Goal: Information Seeking & Learning: Find specific page/section

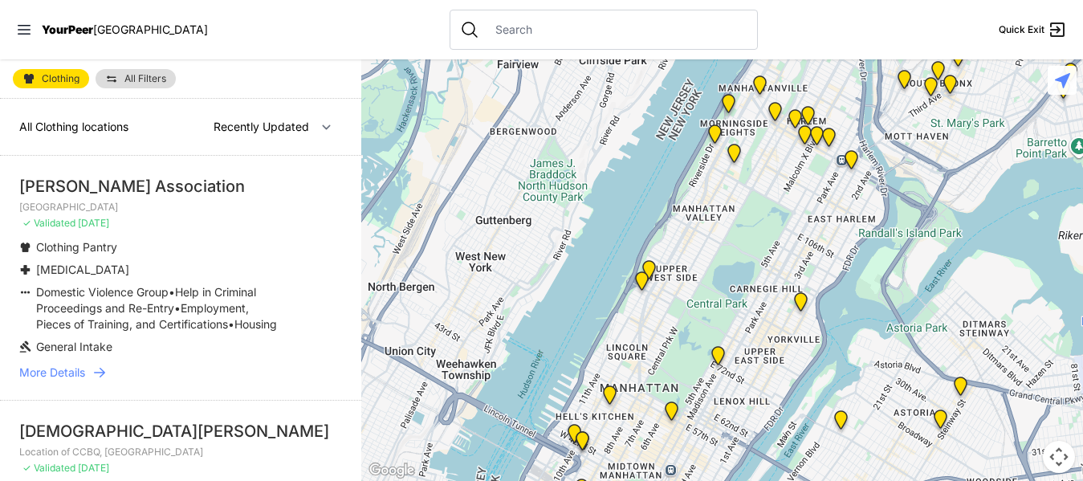
select select "nearby"
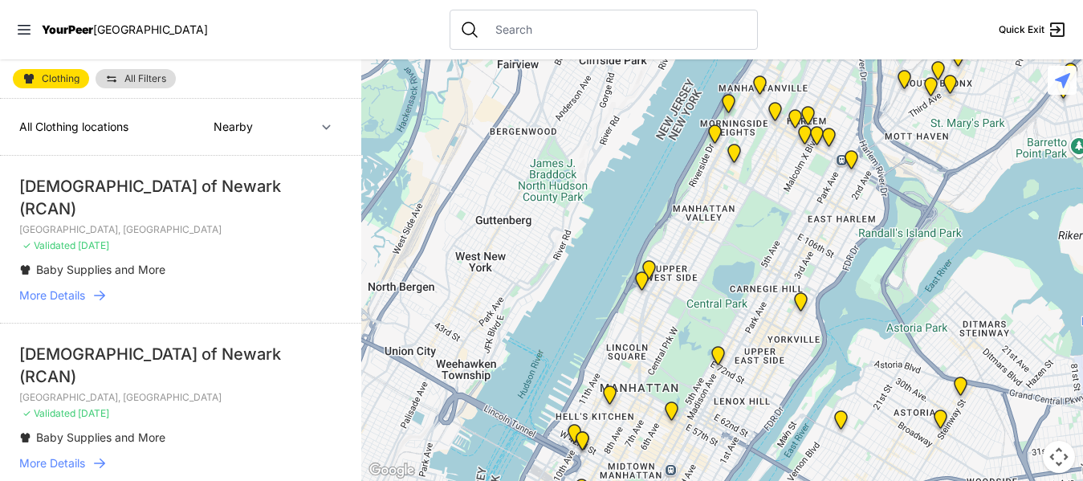
click at [251, 249] on p "✓ Validated [DATE]" at bounding box center [180, 245] width 323 height 13
click at [96, 292] on icon at bounding box center [100, 295] width 16 height 16
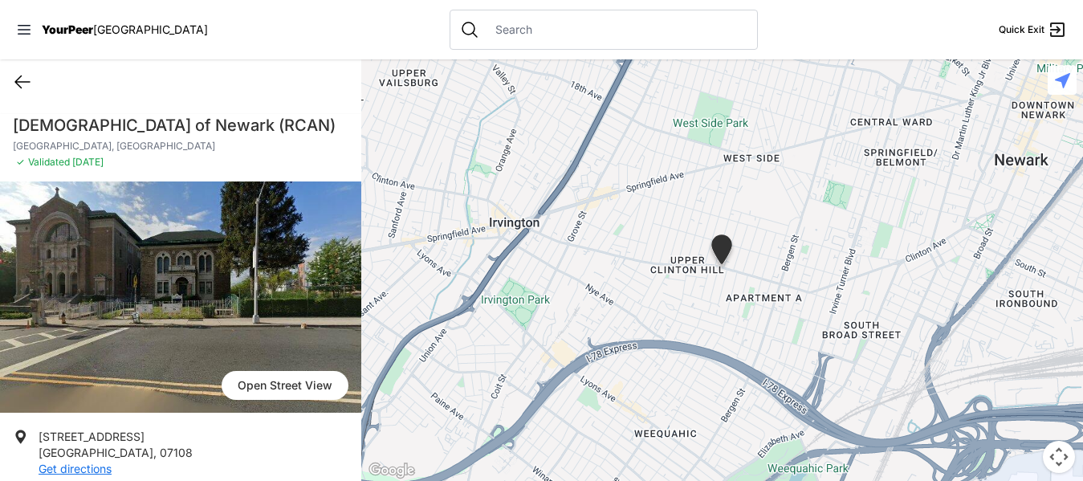
click at [21, 76] on icon at bounding box center [22, 82] width 14 height 12
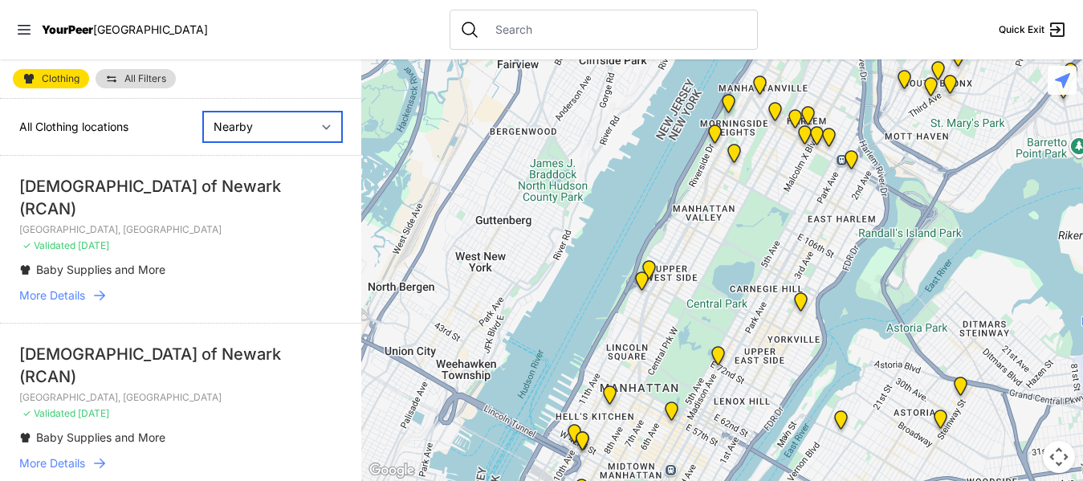
click at [214, 128] on select "Nearby Recently Updated Most Services" at bounding box center [272, 127] width 139 height 31
click at [203, 112] on select "Nearby Recently Updated Most Services" at bounding box center [272, 127] width 139 height 31
click at [125, 81] on span "All Filters" at bounding box center [145, 79] width 42 height 10
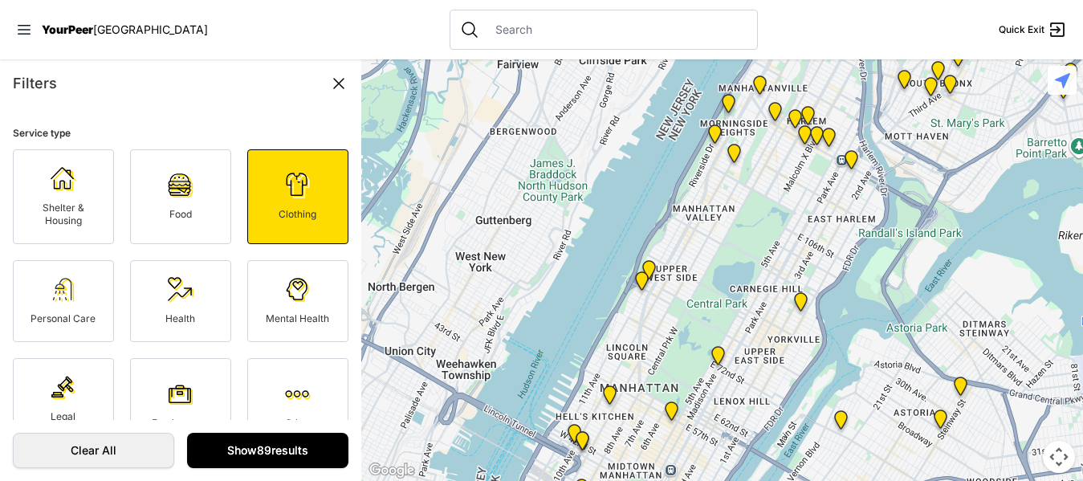
click at [233, 437] on link "Show 89 results" at bounding box center [267, 450] width 161 height 35
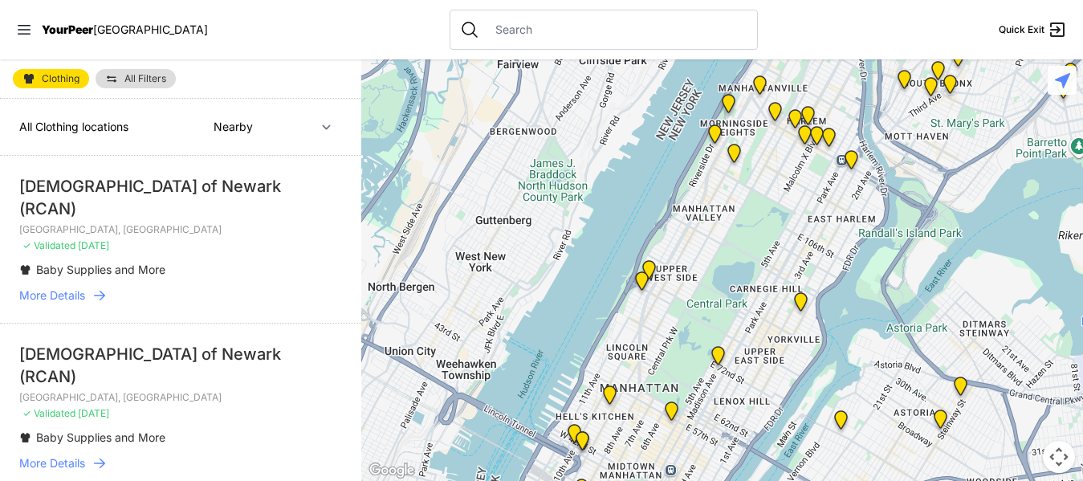
click at [486, 23] on input "text" at bounding box center [617, 30] width 262 height 16
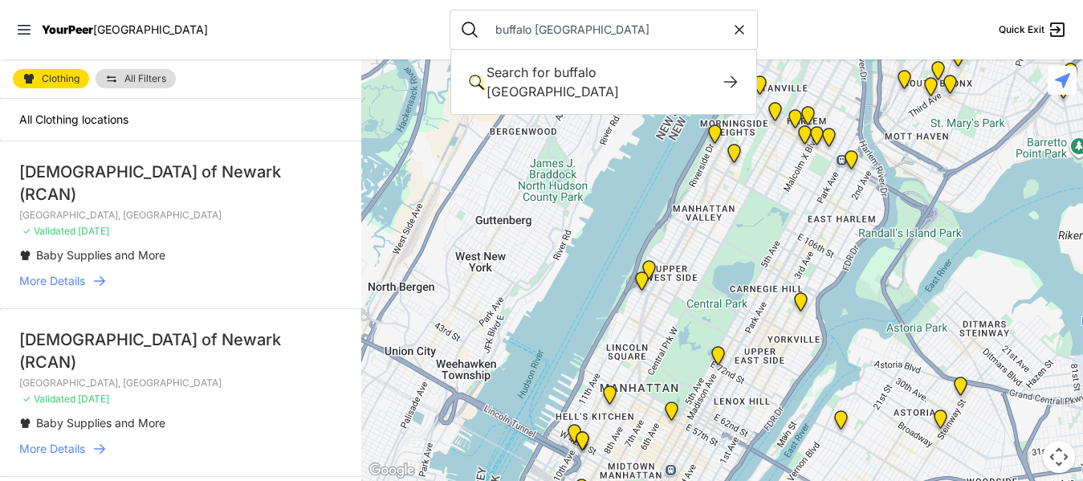
type input "buffalo [GEOGRAPHIC_DATA]"
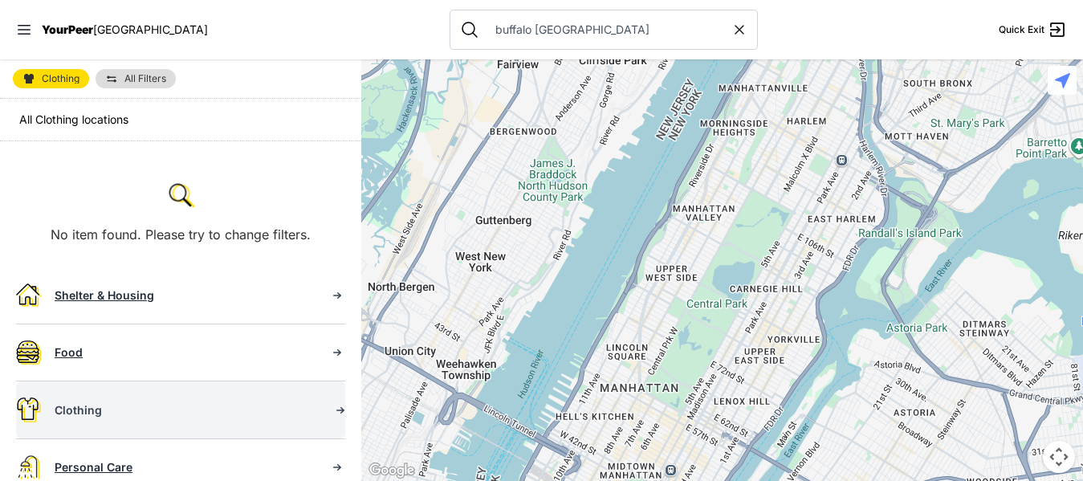
click at [153, 398] on link "Clothing" at bounding box center [180, 409] width 329 height 57
click at [102, 411] on div "Clothing" at bounding box center [186, 410] width 262 height 16
click at [332, 409] on icon at bounding box center [340, 410] width 16 height 16
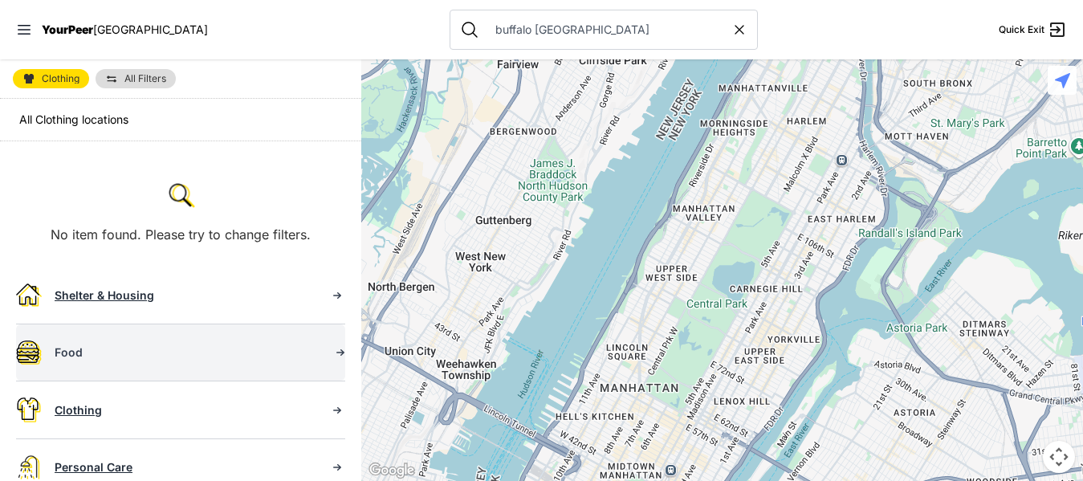
click at [254, 370] on link "Food" at bounding box center [180, 352] width 329 height 56
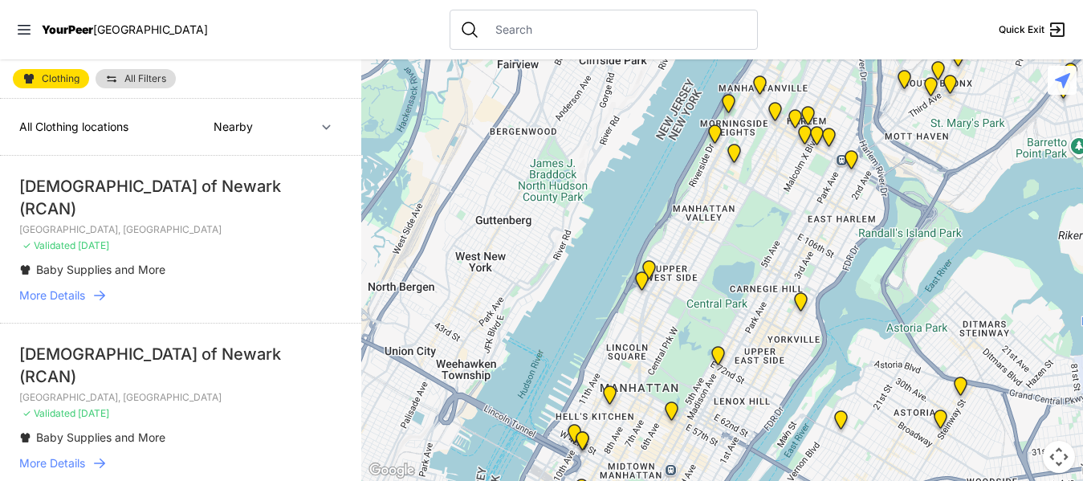
click at [14, 35] on nav "YourPeer [GEOGRAPHIC_DATA] Quick Exit" at bounding box center [541, 29] width 1083 height 59
click at [10, 31] on nav "YourPeer [GEOGRAPHIC_DATA] Quick Exit" at bounding box center [541, 29] width 1083 height 59
click at [30, 32] on icon at bounding box center [24, 30] width 16 height 16
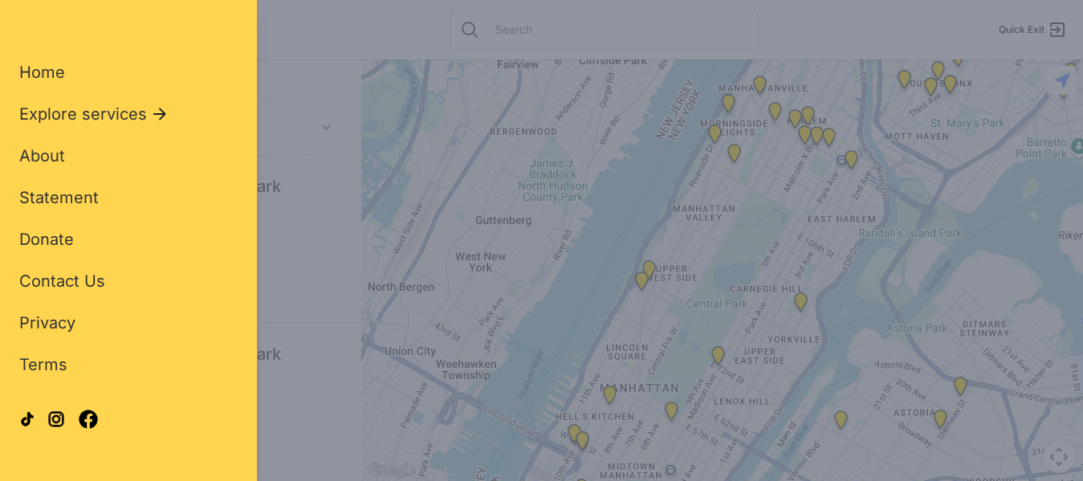
scroll to position [62, 0]
click at [392, 219] on div "Close panel YourPeer [GEOGRAPHIC_DATA] Quick Exit Single Adult Families Soup Ki…" at bounding box center [541, 240] width 1083 height 481
click at [571, 268] on div "Close panel YourPeer [GEOGRAPHIC_DATA] Quick Exit Single Adult Families Soup Ki…" at bounding box center [541, 240] width 1083 height 481
click at [658, 298] on div "Close panel YourPeer [GEOGRAPHIC_DATA] Quick Exit Single Adult Families Soup Ki…" at bounding box center [541, 240] width 1083 height 481
click at [54, 79] on span "Home" at bounding box center [42, 71] width 46 height 19
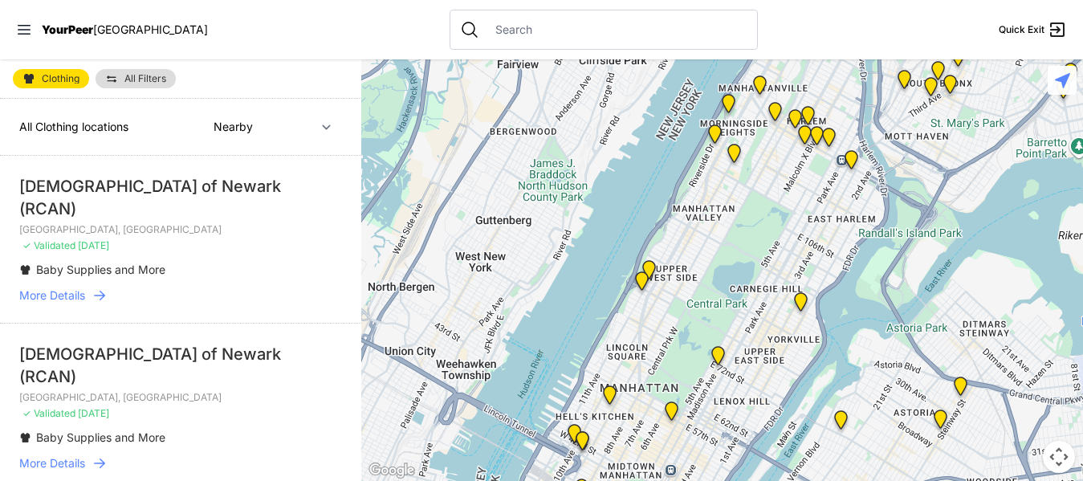
select select "recentlyUpdated"
